Goal: Find contact information: Find contact information

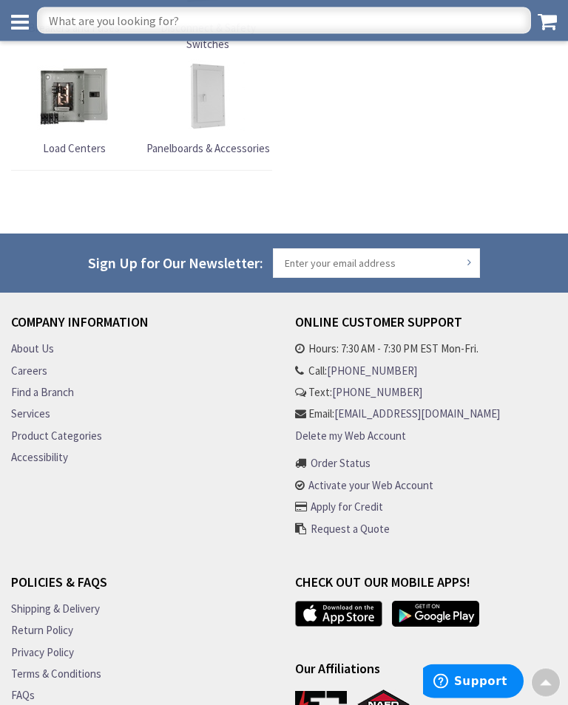
scroll to position [2639, 0]
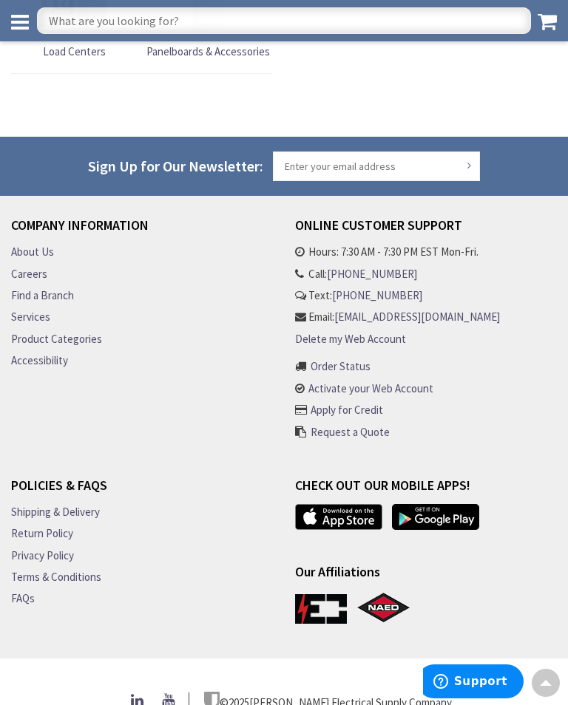
click at [50, 288] on link "Find a Branch" at bounding box center [42, 296] width 63 height 16
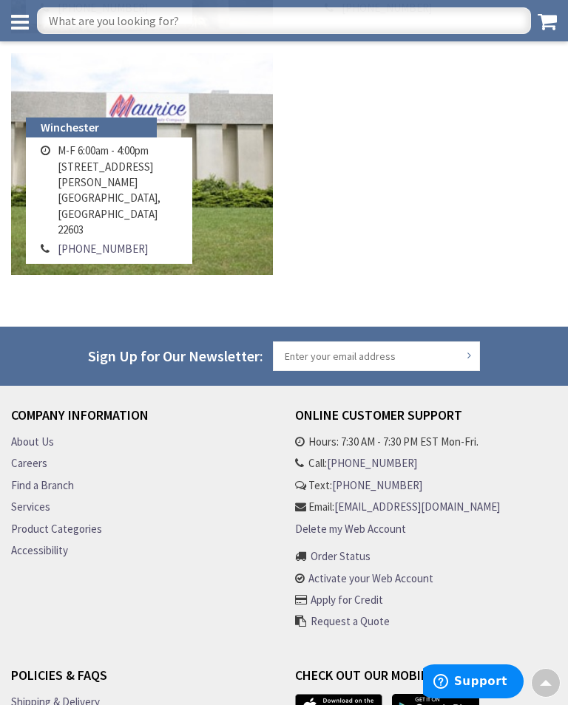
scroll to position [1838, 0]
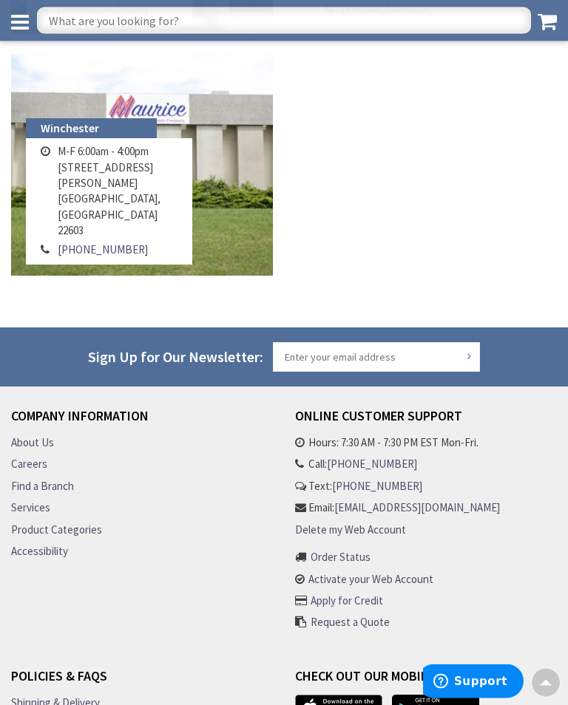
click at [47, 441] on link "About Us" at bounding box center [32, 443] width 43 height 16
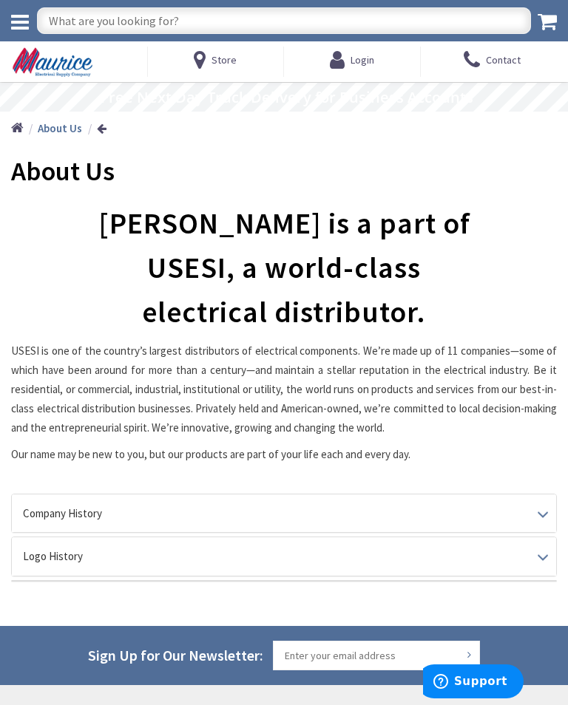
click at [27, 15] on icon at bounding box center [20, 22] width 18 height 21
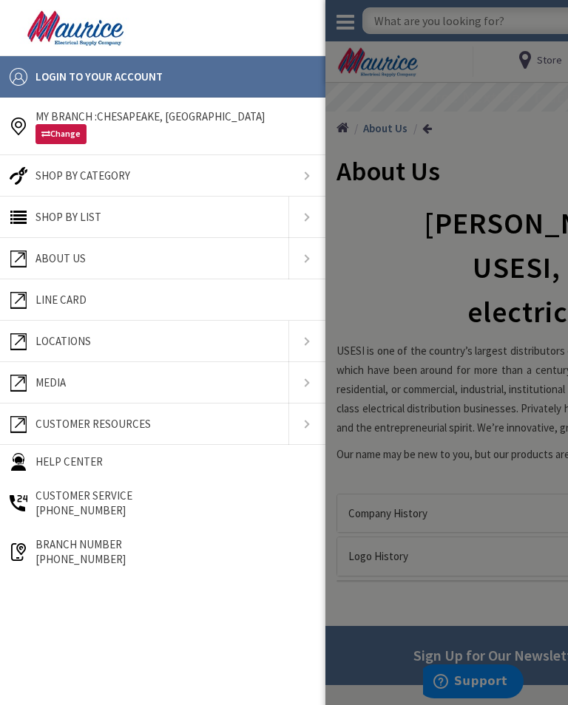
click at [222, 296] on link "Line Card" at bounding box center [162, 300] width 311 height 30
click at [65, 382] on span "Media" at bounding box center [50, 383] width 30 height 14
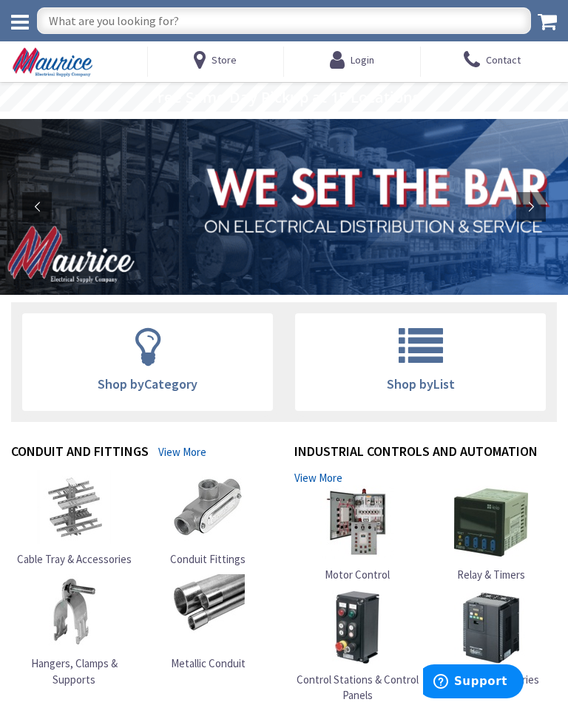
click at [28, 13] on icon at bounding box center [20, 22] width 18 height 21
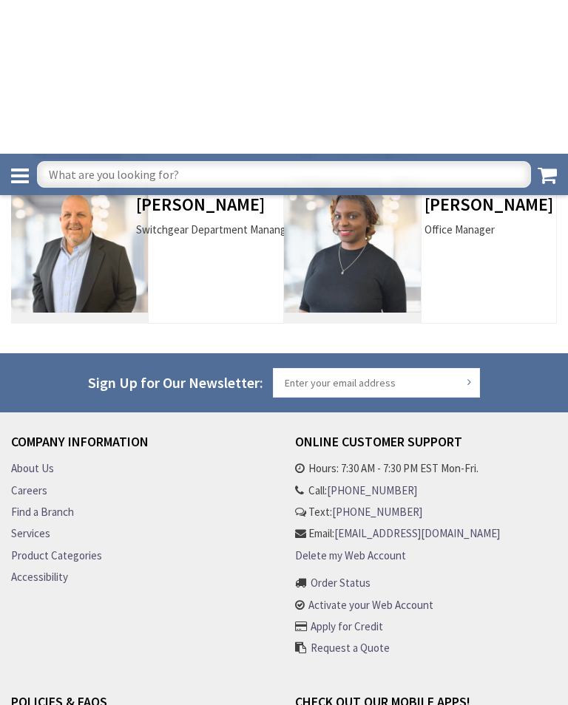
scroll to position [691, 0]
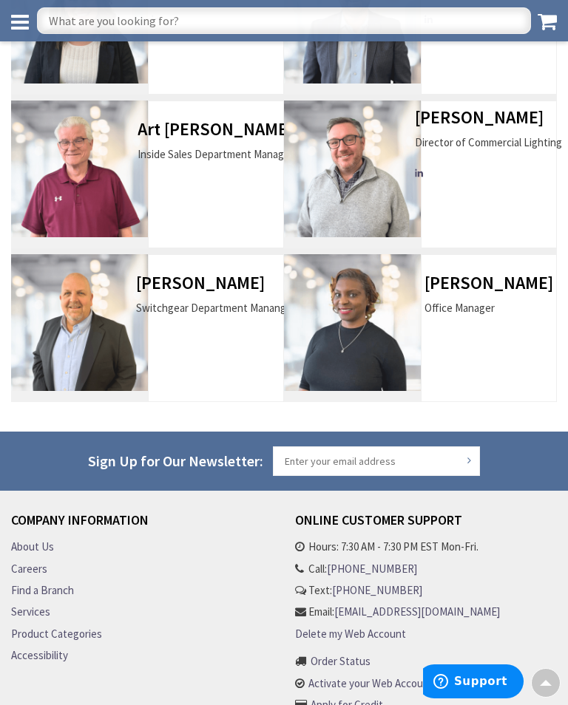
click at [197, 277] on h3 "[PERSON_NAME]" at bounding box center [216, 283] width 160 height 19
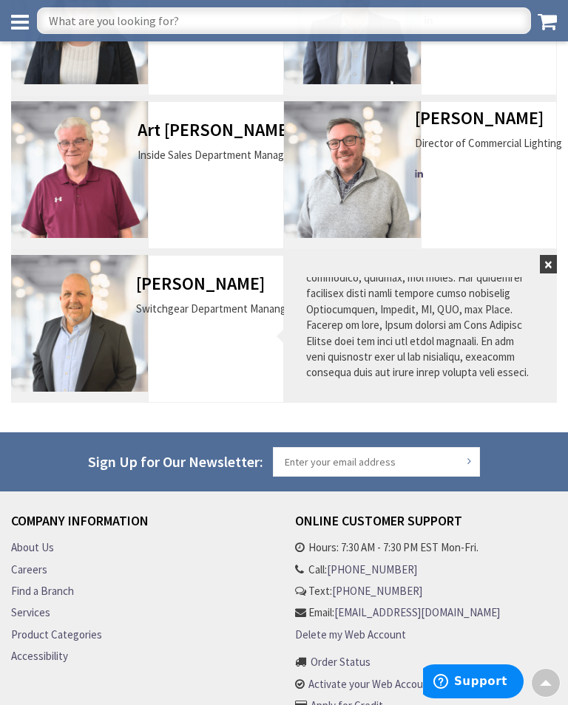
scroll to position [300, 0]
click at [541, 271] on button "×" at bounding box center [548, 264] width 17 height 18
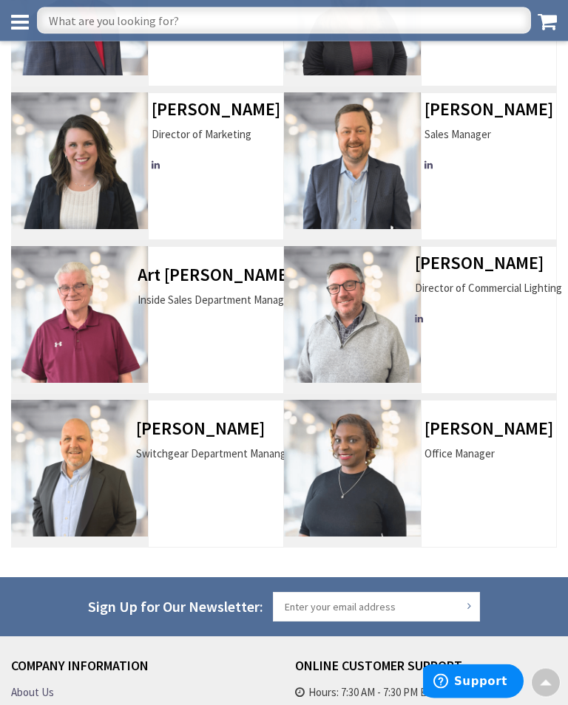
scroll to position [545, 0]
click at [498, 267] on h3 "[PERSON_NAME]" at bounding box center [488, 263] width 147 height 19
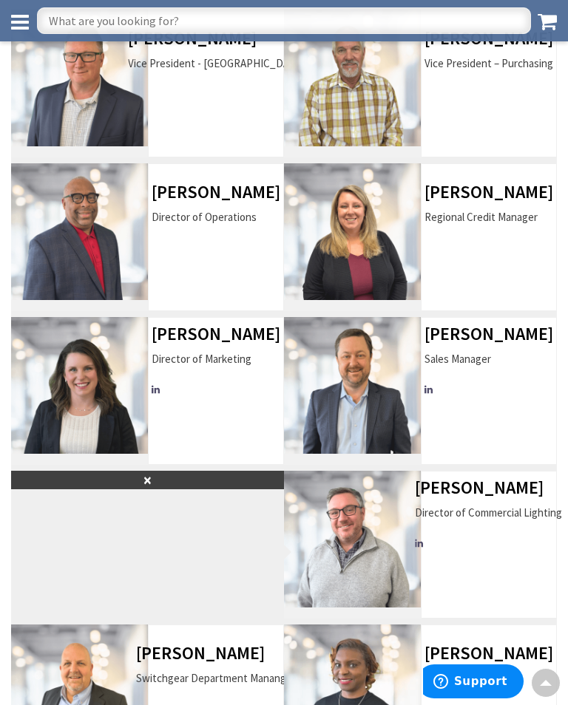
scroll to position [321, 0]
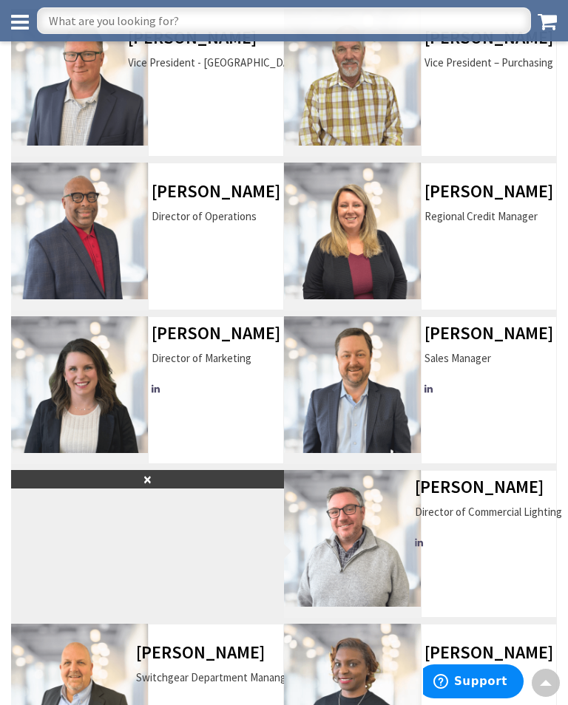
click at [142, 486] on button "×" at bounding box center [147, 479] width 273 height 18
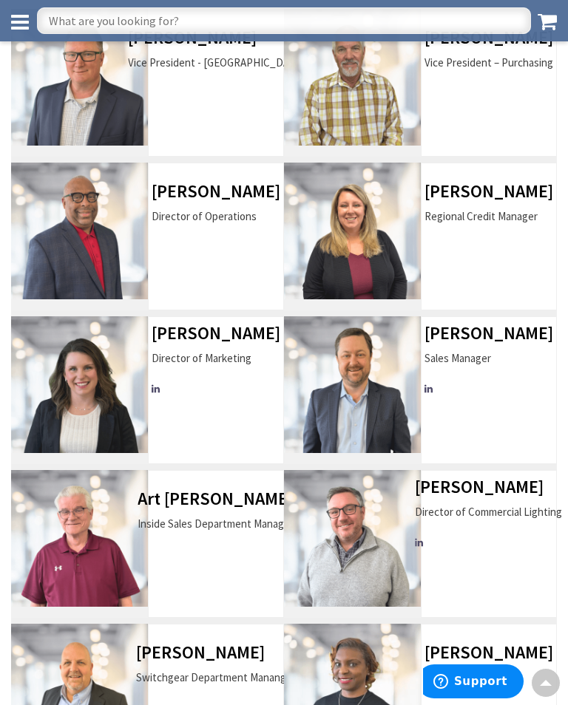
click at [178, 510] on div "Art [PERSON_NAME] Inside Sales Department Manager" at bounding box center [216, 518] width 156 height 58
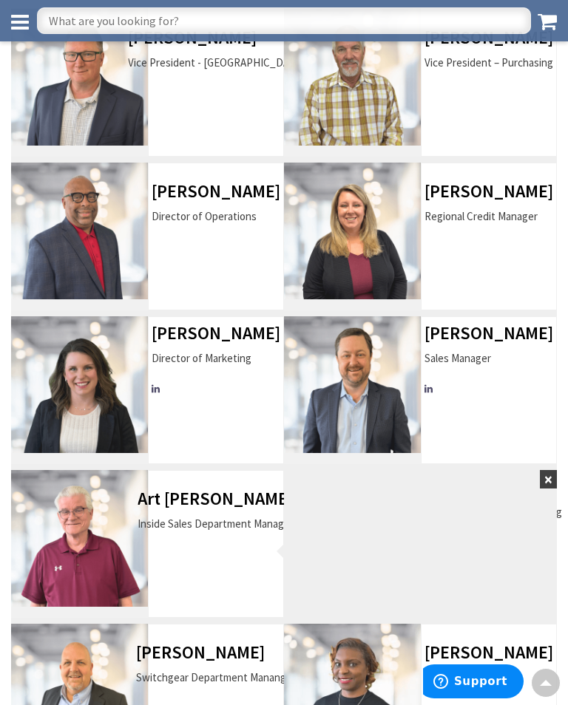
click at [561, 486] on h3 "[PERSON_NAME]" at bounding box center [488, 487] width 147 height 19
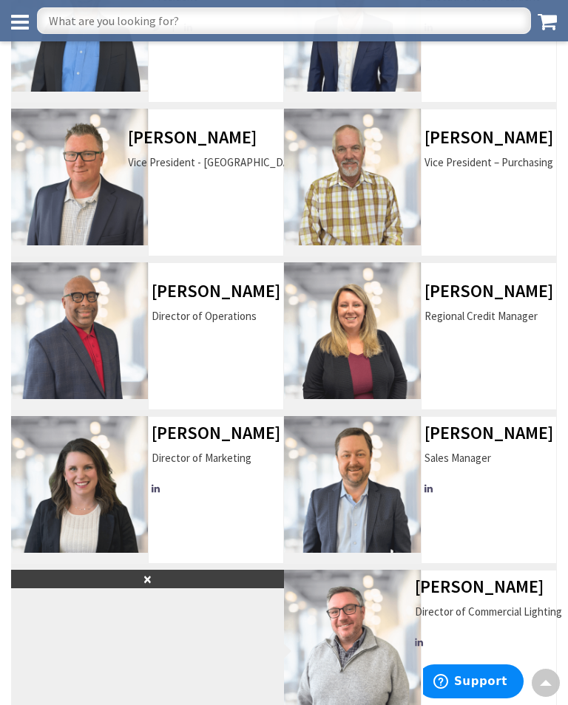
scroll to position [209, 0]
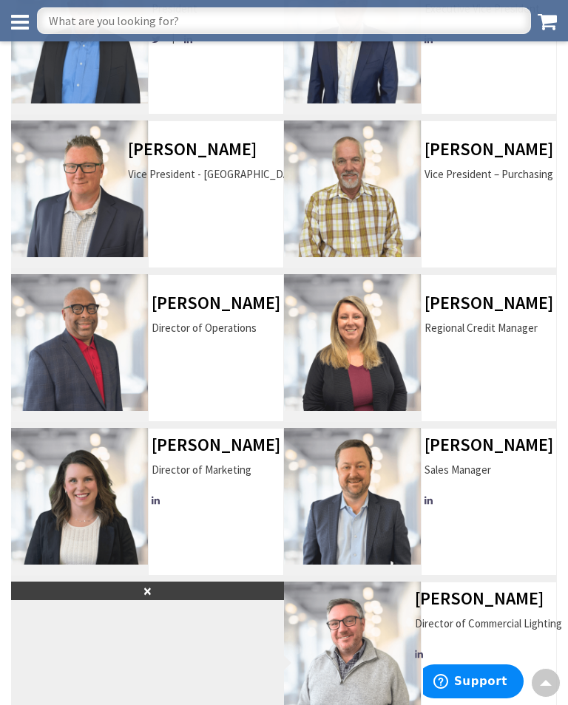
click at [509, 151] on h3 "[PERSON_NAME]" at bounding box center [488, 149] width 129 height 19
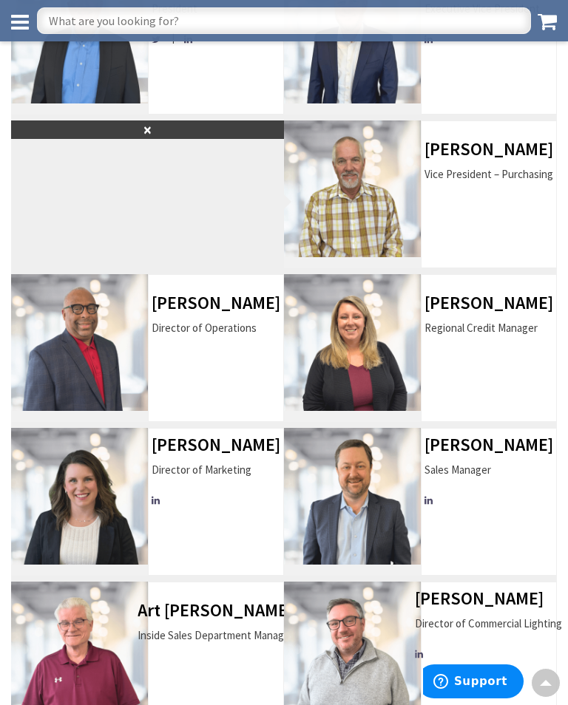
click at [140, 135] on button "×" at bounding box center [147, 130] width 273 height 18
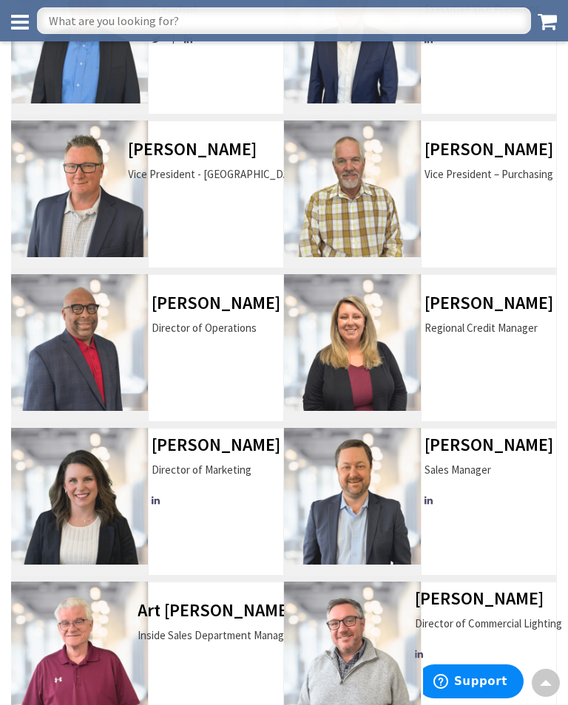
click at [215, 152] on h3 "[PERSON_NAME]" at bounding box center [215, 149] width 175 height 19
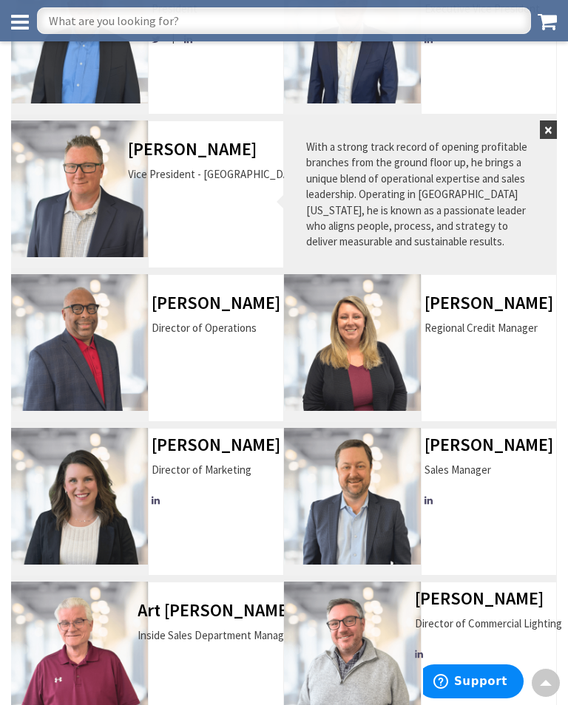
scroll to position [98, 0]
click at [546, 132] on button "×" at bounding box center [548, 130] width 17 height 18
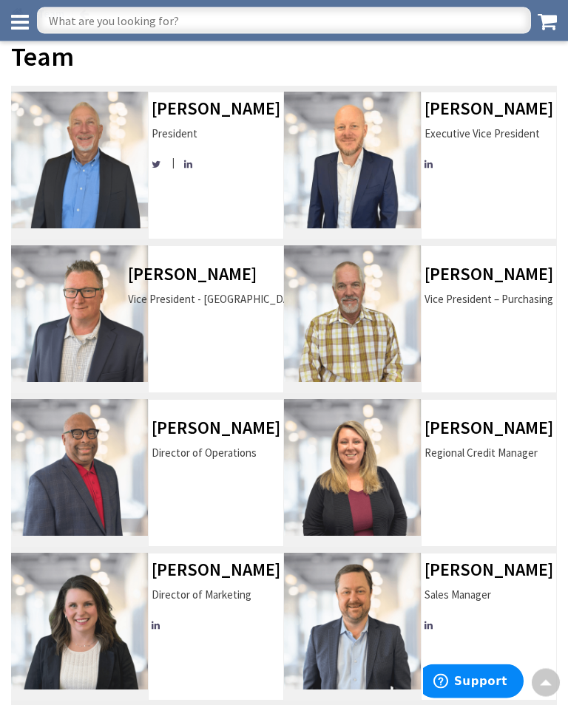
scroll to position [81, 0]
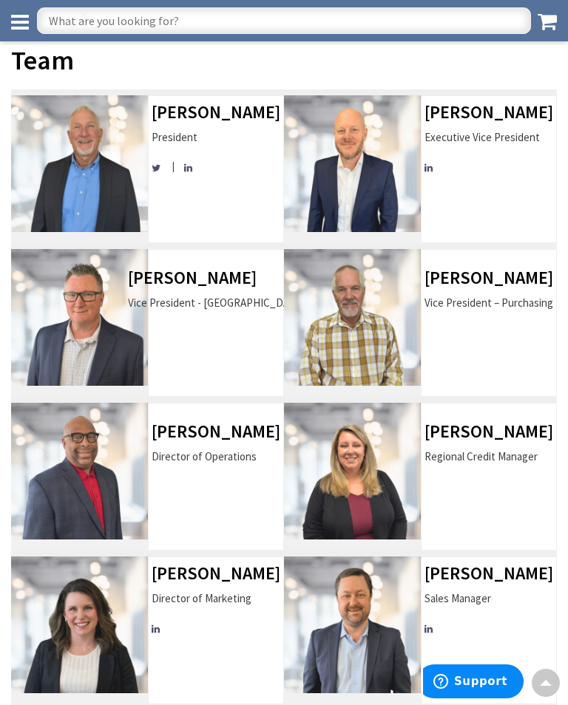
click at [491, 117] on h3 "[PERSON_NAME]" at bounding box center [488, 112] width 129 height 19
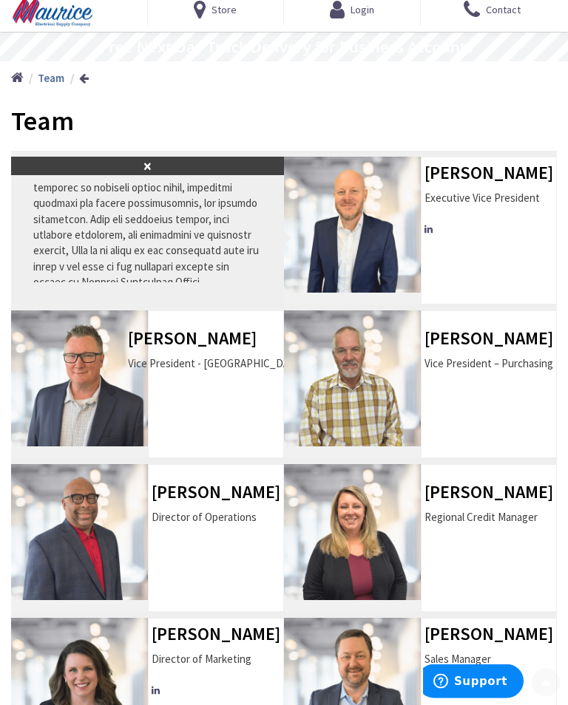
scroll to position [50, 0]
click at [146, 165] on button "×" at bounding box center [147, 166] width 273 height 18
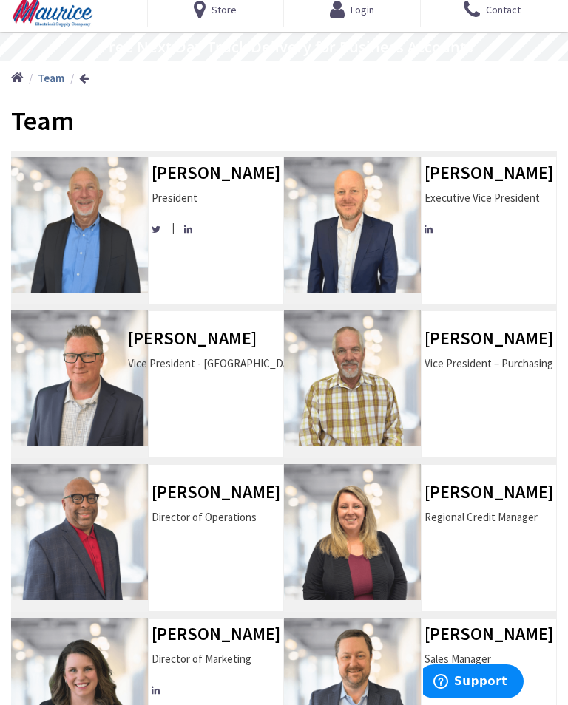
click at [248, 173] on h3 "[PERSON_NAME]" at bounding box center [216, 172] width 129 height 19
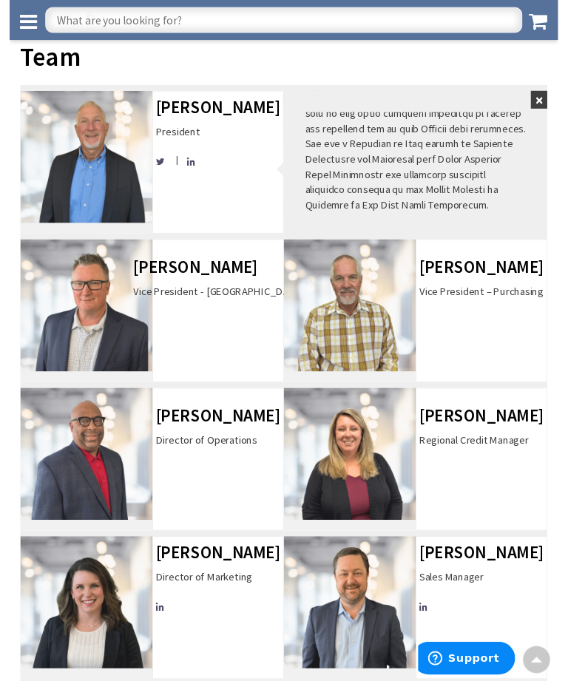
scroll to position [0, 0]
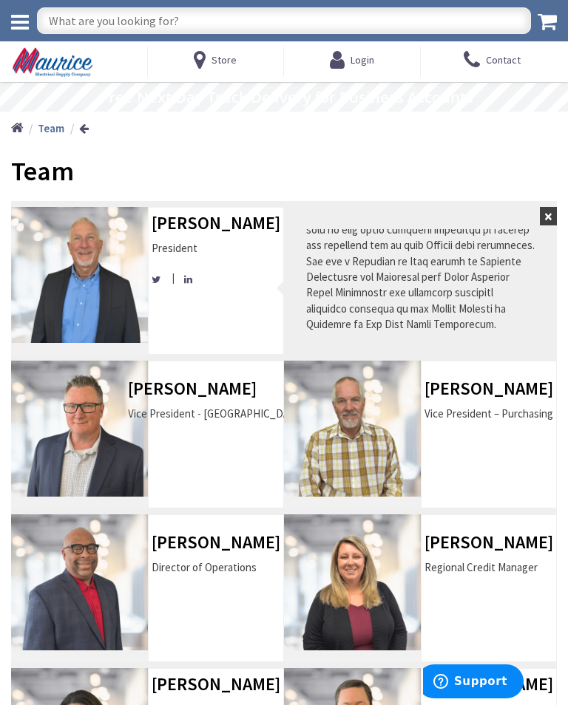
click at [555, 208] on button "×" at bounding box center [548, 216] width 17 height 18
